Goal: Information Seeking & Learning: Compare options

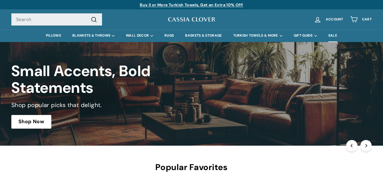
click at [332, 34] on link "SALE" at bounding box center [333, 35] width 20 height 13
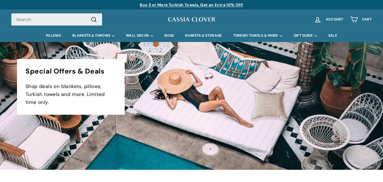
click at [182, 19] on img at bounding box center [192, 19] width 48 height 7
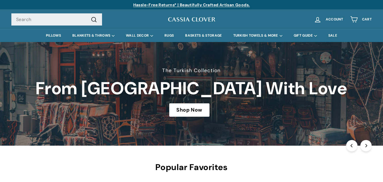
click at [176, 4] on link "Hassle-Free Returns* | Beautifully Crafted Artisan Goods." at bounding box center [191, 4] width 117 height 5
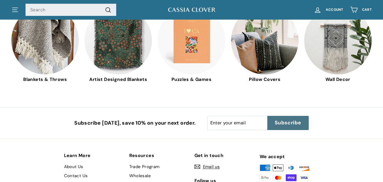
scroll to position [1590, 0]
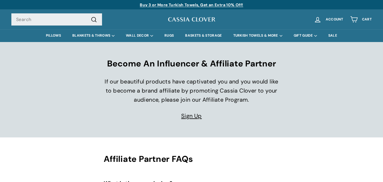
click at [220, 5] on link "Buy 3 or More Turkish Towels, Get an Extra 10% Off!" at bounding box center [191, 4] width 103 height 5
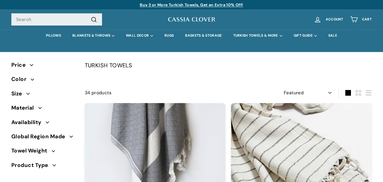
select select "manual"
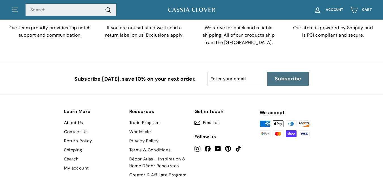
scroll to position [3067, 0]
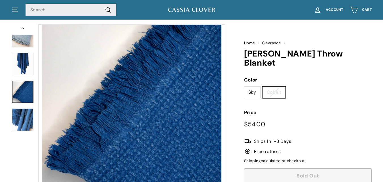
scroll to position [28, 0]
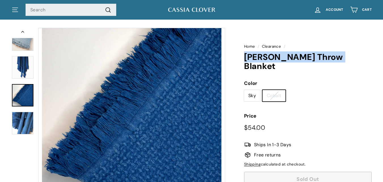
drag, startPoint x: 285, startPoint y: 56, endPoint x: 347, endPoint y: 58, distance: 62.1
click at [347, 58] on div "Home / Clearance / Delmar Throw Blanket Color Color Sky Cobalt Price Regular pr…" at bounding box center [301, 106] width 140 height 162
copy h1 "Delmar Throw Blanket"
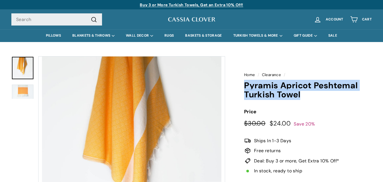
drag, startPoint x: 242, startPoint y: 85, endPoint x: 318, endPoint y: 98, distance: 77.9
click at [318, 98] on div "Home / Clearance / Pyramis Apricot Peshtemal Turkish Towel Price Regular price …" at bounding box center [301, 156] width 140 height 207
copy h1 "Pyramis Apricot Peshtemal Turkish Towel"
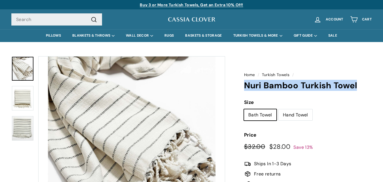
drag, startPoint x: 275, startPoint y: 87, endPoint x: 356, endPoint y: 87, distance: 81.4
click at [356, 87] on h1 "Nuri Bamboo Turkish Towel" at bounding box center [308, 85] width 128 height 9
copy h1 "Nuri Bamboo Turkish Towel"
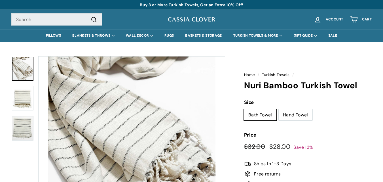
click at [313, 113] on div "Hand Towel" at bounding box center [297, 117] width 36 height 17
click at [294, 117] on label "Hand Towel" at bounding box center [296, 114] width 34 height 11
click at [279, 109] on input "Hand Towel" at bounding box center [278, 109] width 0 height 0
radio input "true"
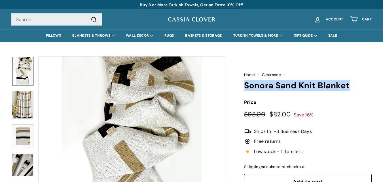
click at [352, 85] on h1 "Sonora Sand Knit Blanket" at bounding box center [308, 85] width 128 height 9
